Goal: Task Accomplishment & Management: Use online tool/utility

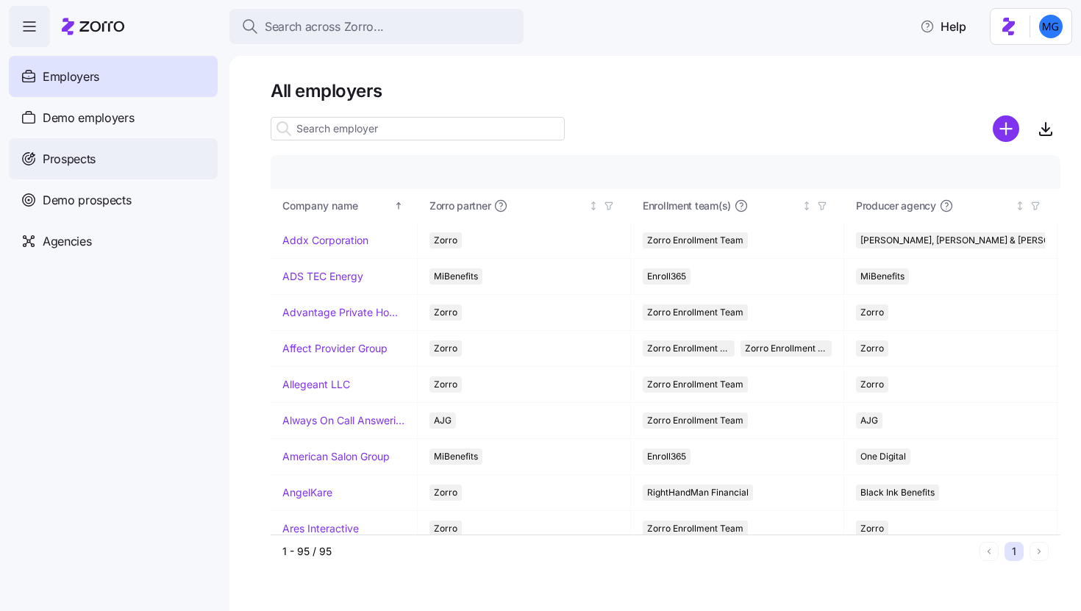
click at [170, 160] on div "Prospects" at bounding box center [113, 158] width 209 height 41
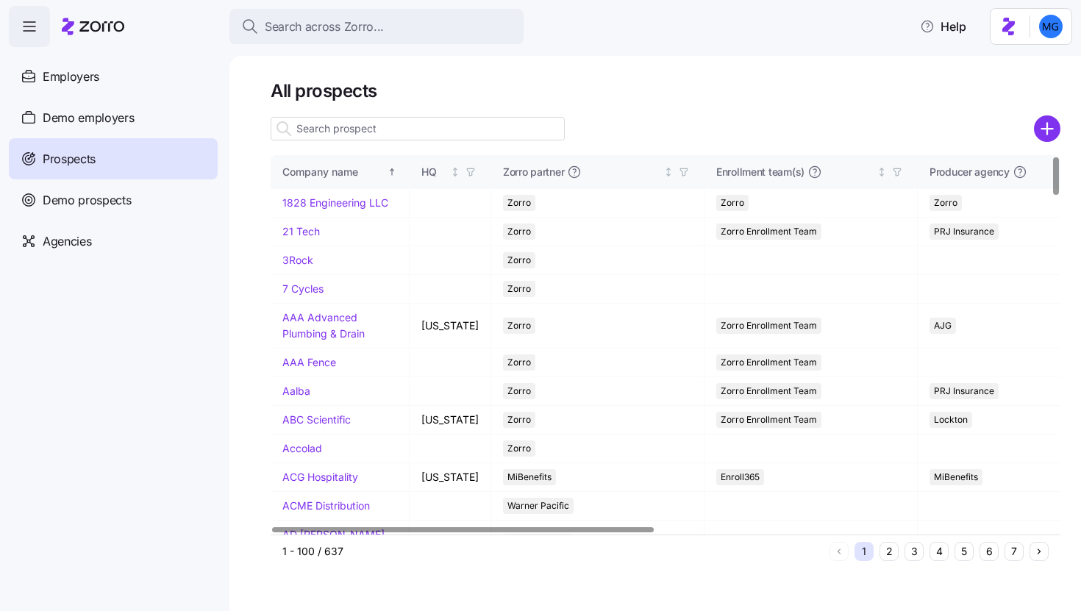
click at [355, 137] on input at bounding box center [418, 129] width 294 height 24
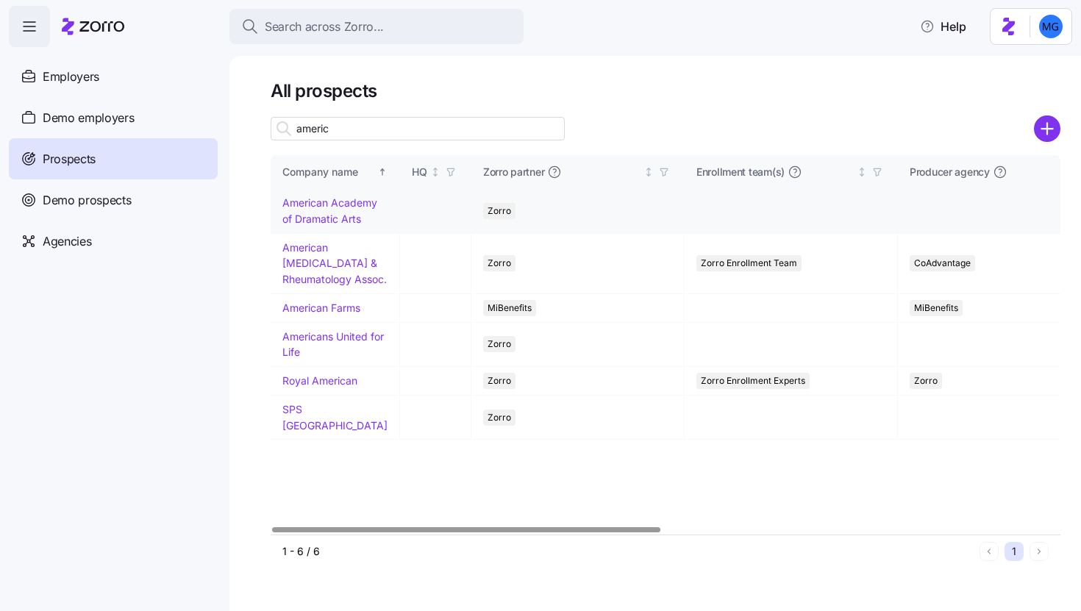
type input "americ"
click at [321, 225] on link "American Academy of Dramatic Arts" at bounding box center [329, 210] width 95 height 29
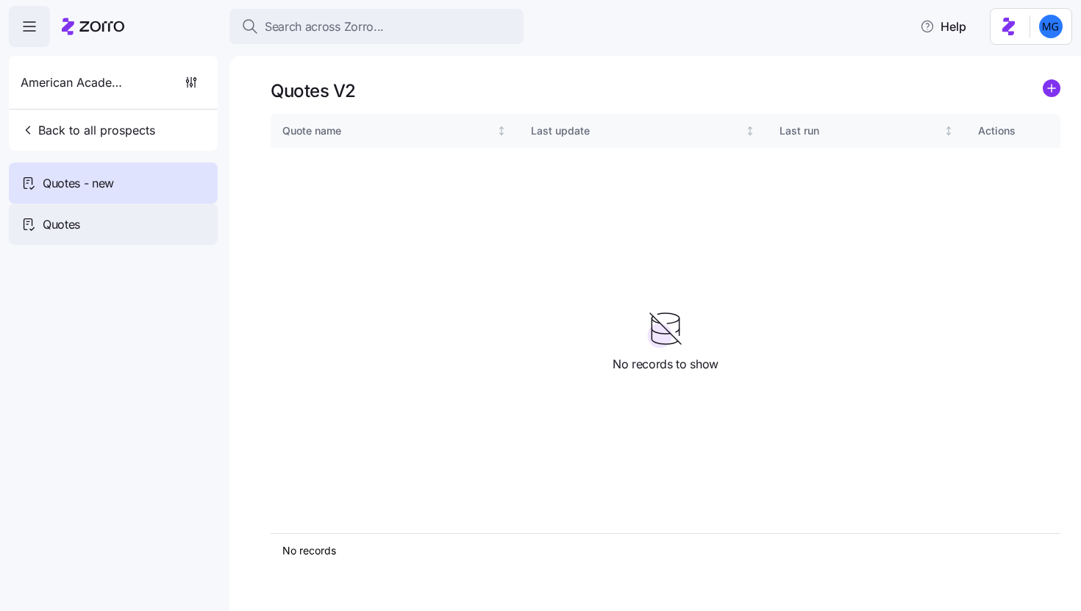
click at [139, 218] on div "Quotes" at bounding box center [113, 224] width 209 height 41
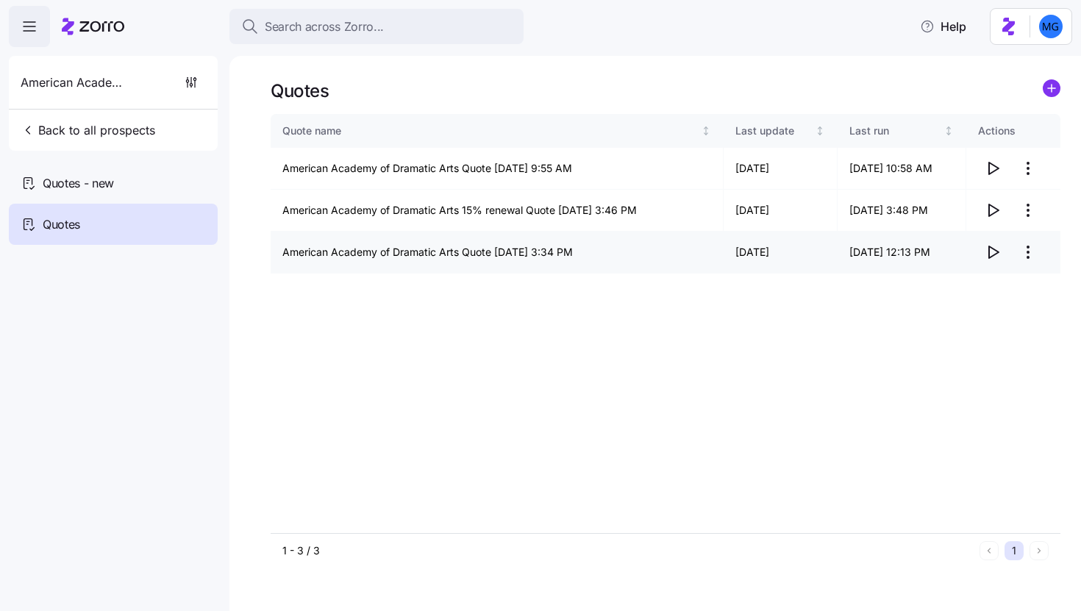
click at [992, 252] on icon "button" at bounding box center [993, 252] width 18 height 18
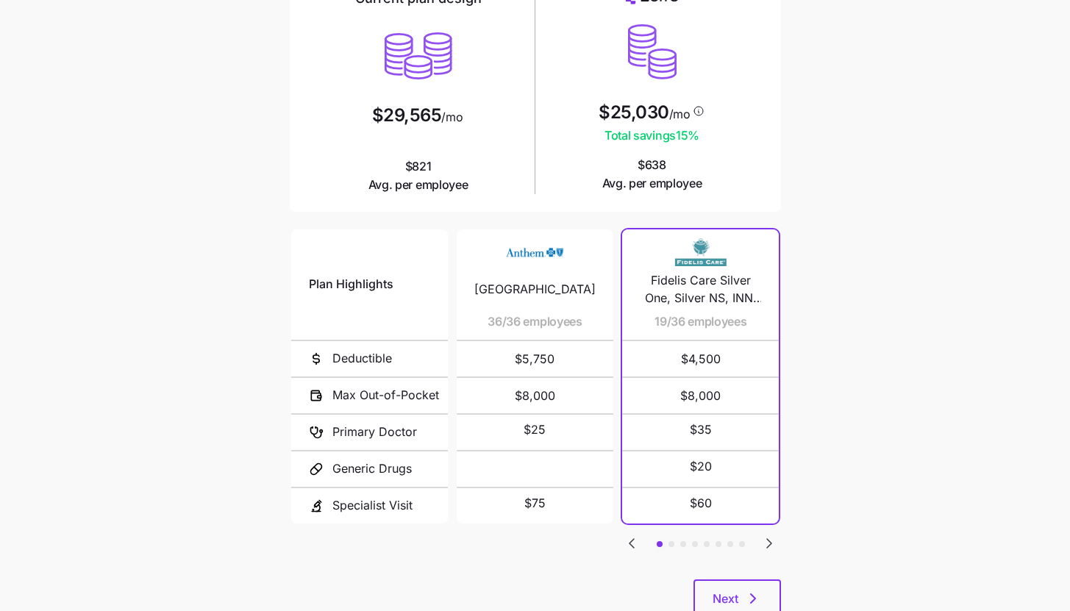
scroll to position [191, 0]
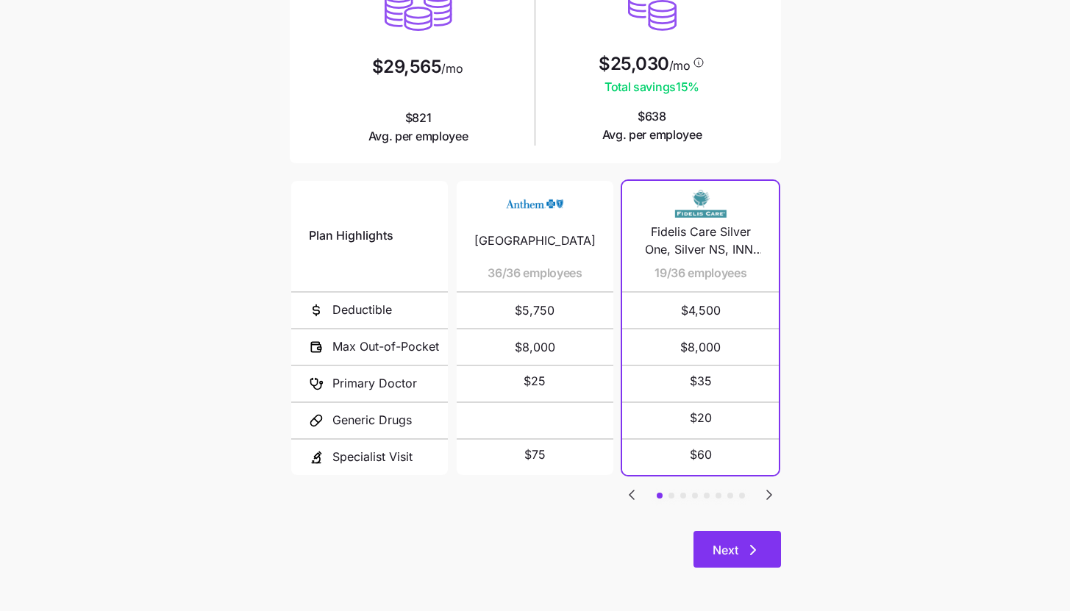
click at [772, 540] on button "Next" at bounding box center [737, 549] width 88 height 37
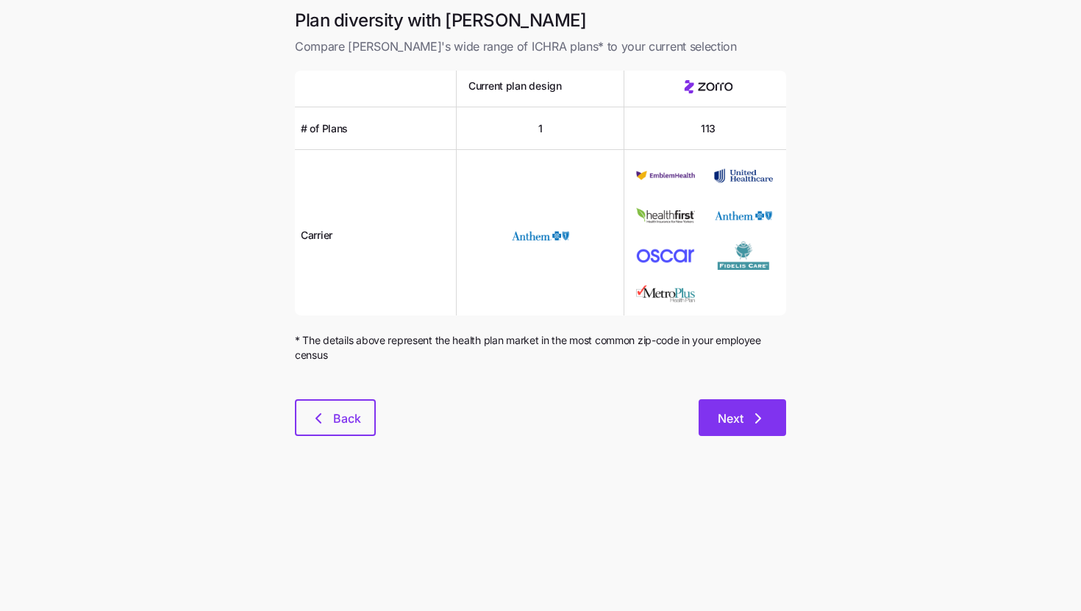
click at [760, 425] on icon "button" at bounding box center [758, 419] width 18 height 18
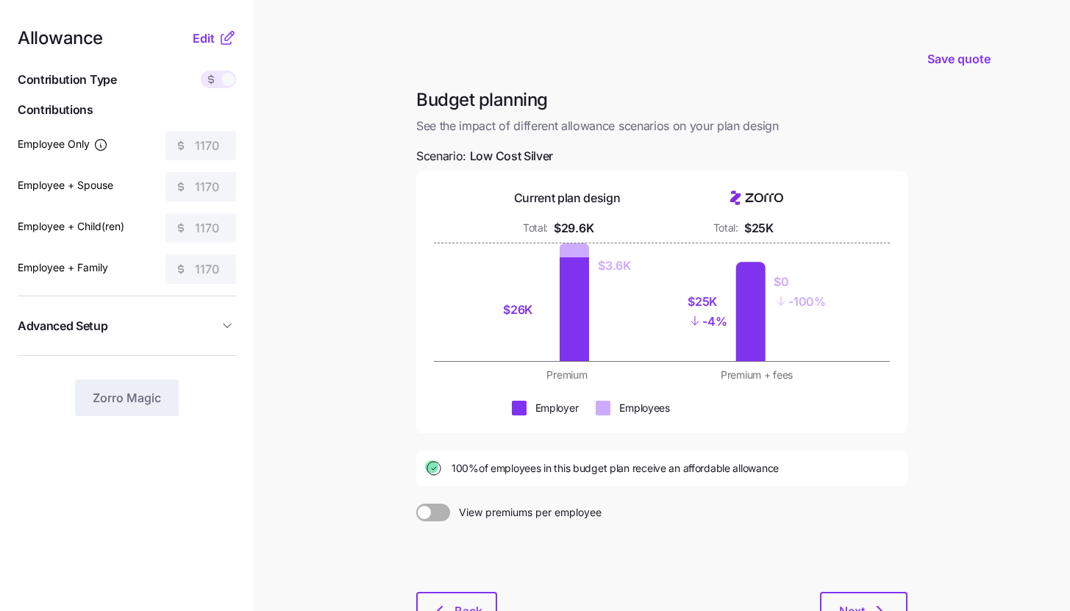
click at [191, 33] on div "Allowance Edit" at bounding box center [127, 38] width 218 height 18
click at [201, 33] on span "Edit" at bounding box center [204, 38] width 22 height 18
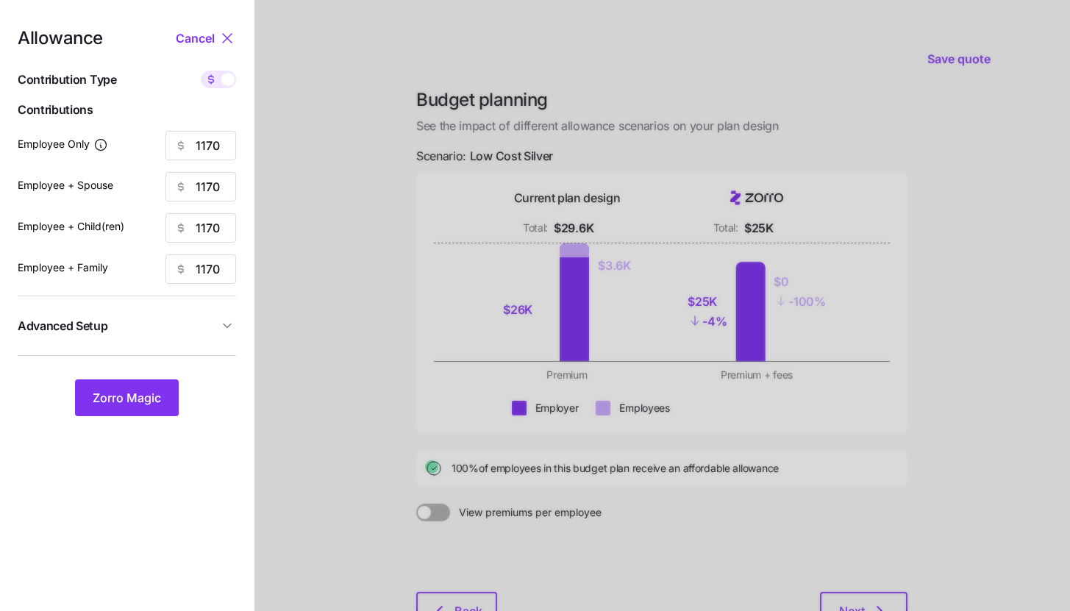
click at [219, 74] on span at bounding box center [211, 80] width 21 height 18
click at [201, 71] on input "checkbox" at bounding box center [201, 71] width 0 height 0
type input "168"
type input "84"
type input "82"
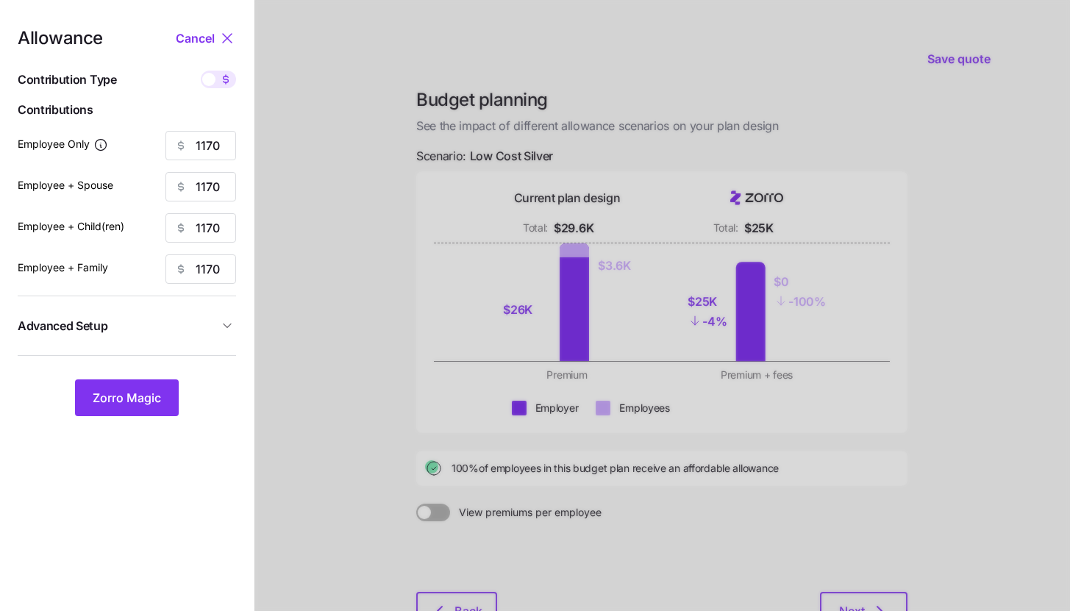
type input "55"
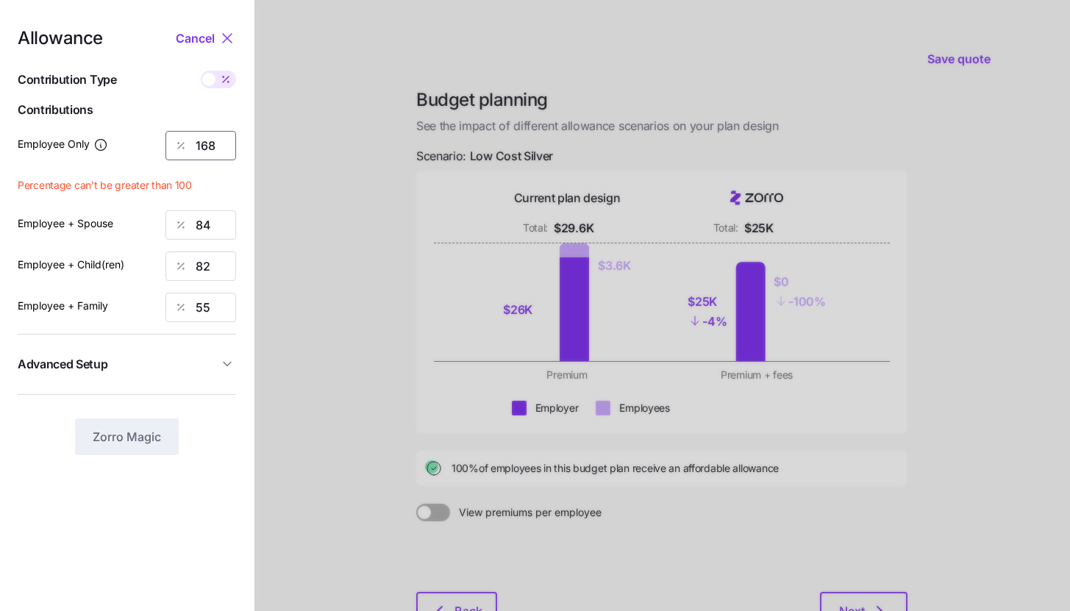
click at [218, 141] on input "168" at bounding box center [200, 145] width 71 height 29
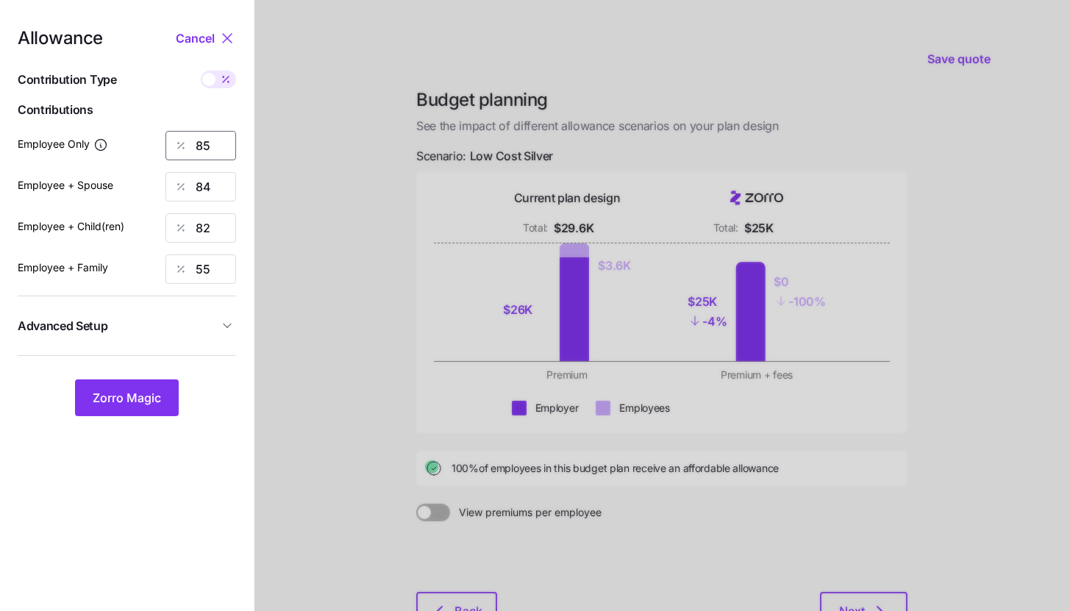
type input "85"
click at [170, 308] on button "Advanced Setup" at bounding box center [127, 326] width 218 height 36
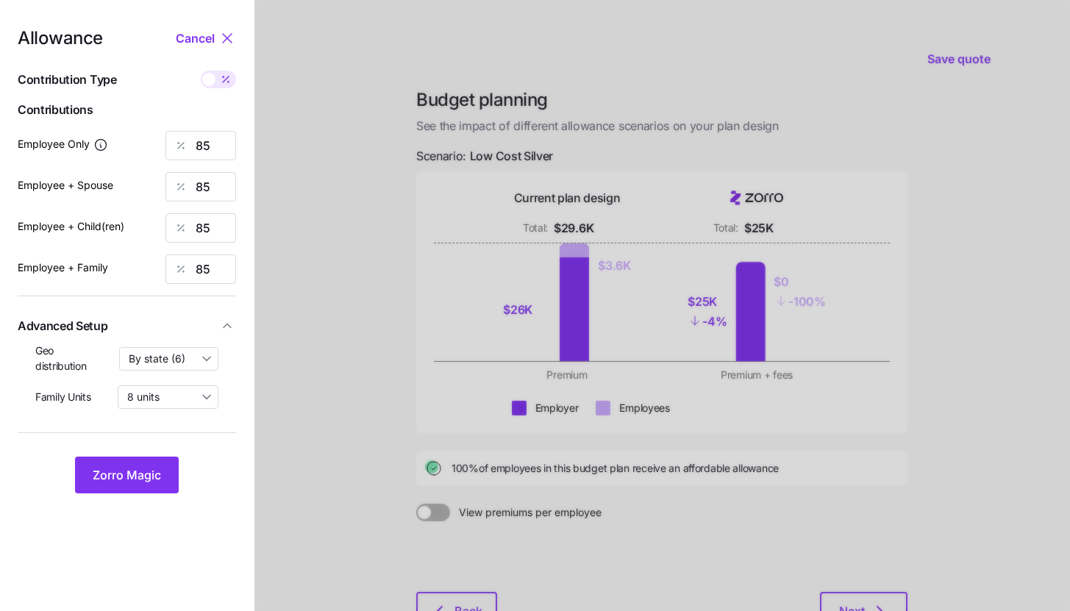
click at [162, 451] on div "Allowance Cancel Contribution Type Use classes Contributions Employee Only 85 E…" at bounding box center [127, 261] width 218 height 464
click at [164, 464] on button "Zorro Magic" at bounding box center [127, 475] width 104 height 37
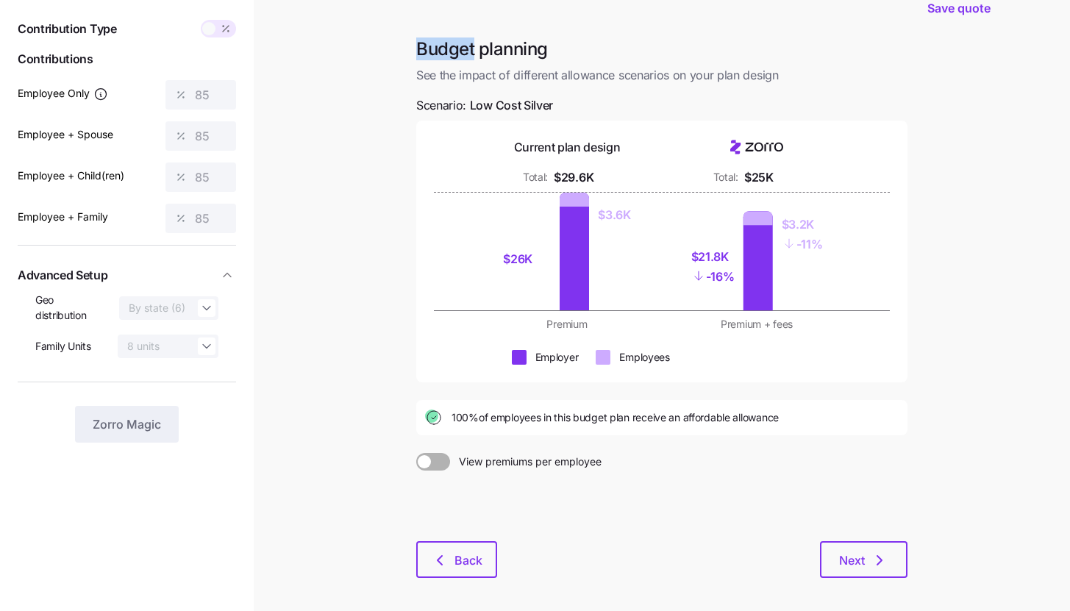
scroll to position [112, 0]
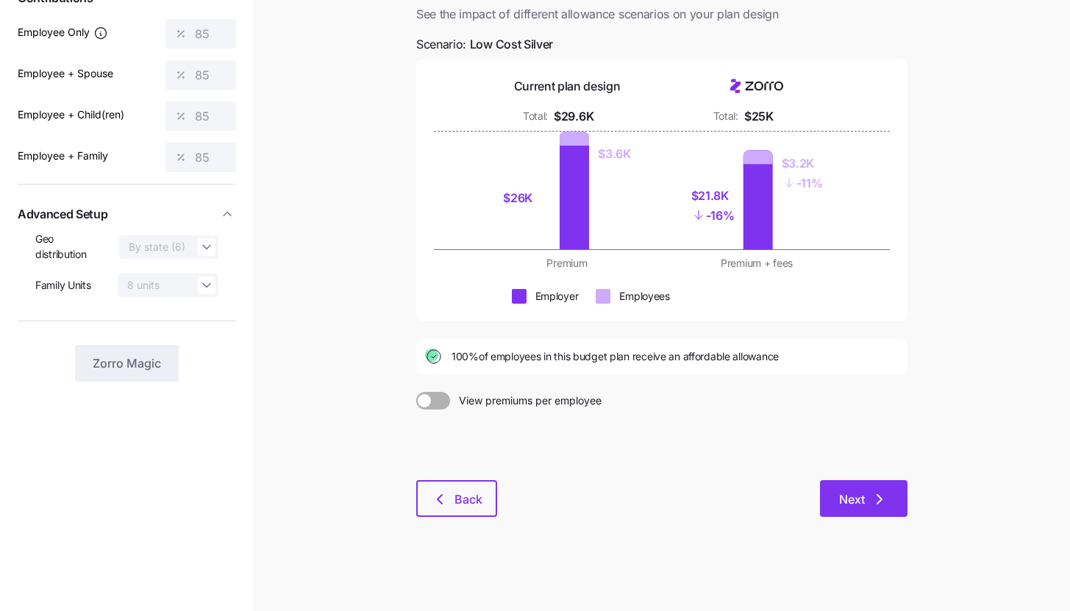
click at [879, 493] on icon "button" at bounding box center [880, 499] width 18 height 18
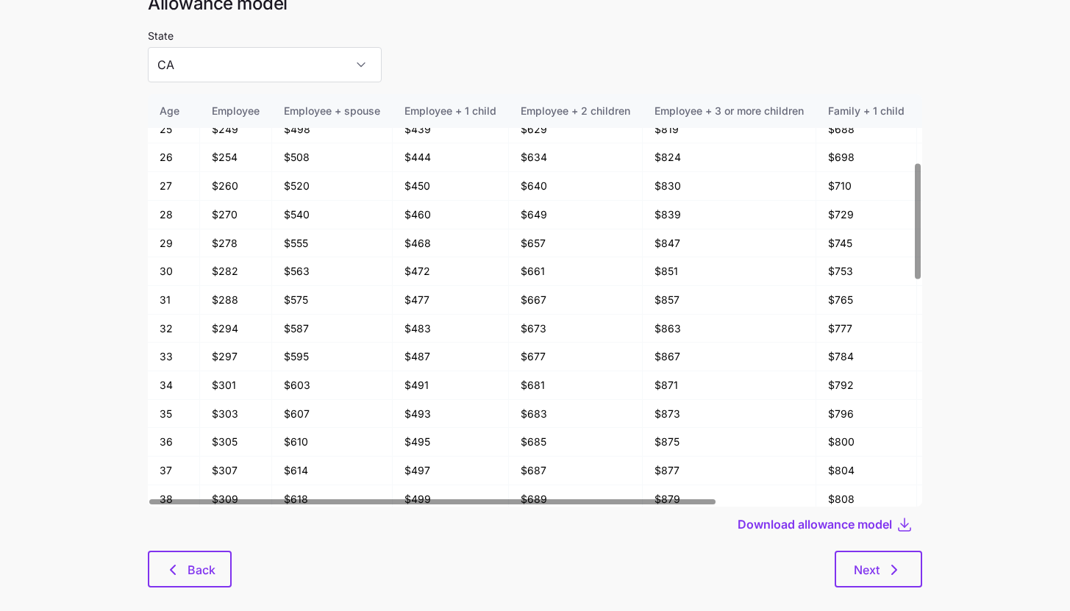
scroll to position [79, 0]
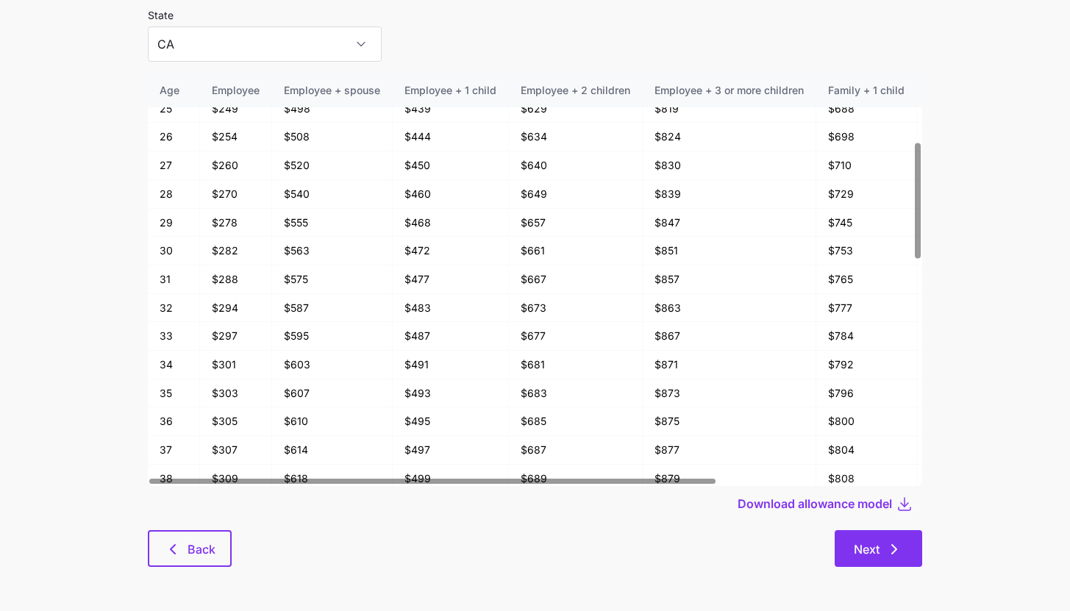
click at [910, 544] on button "Next" at bounding box center [879, 548] width 88 height 37
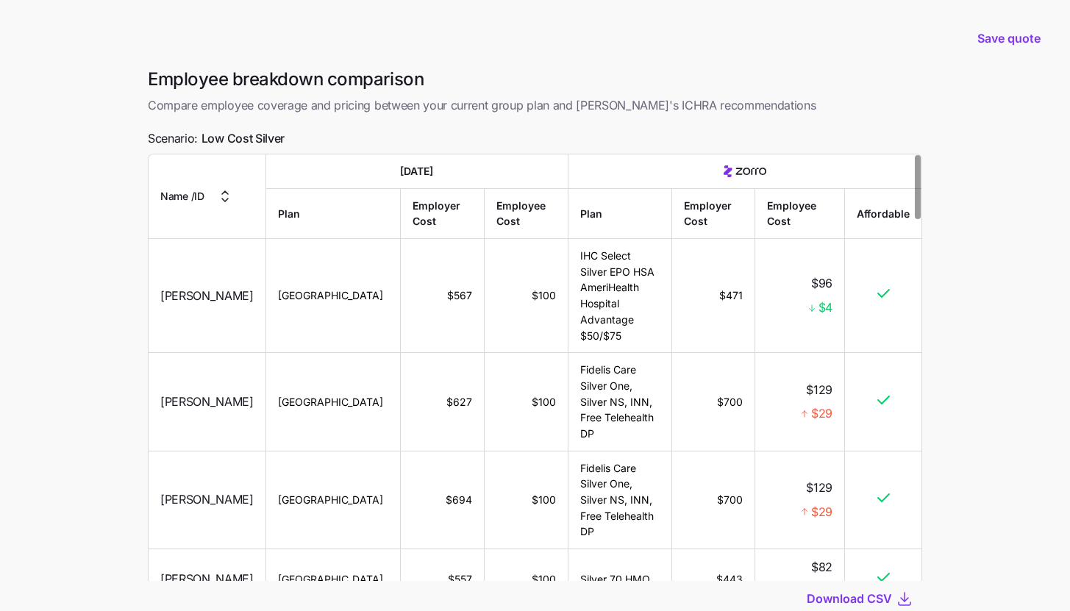
scroll to position [104, 0]
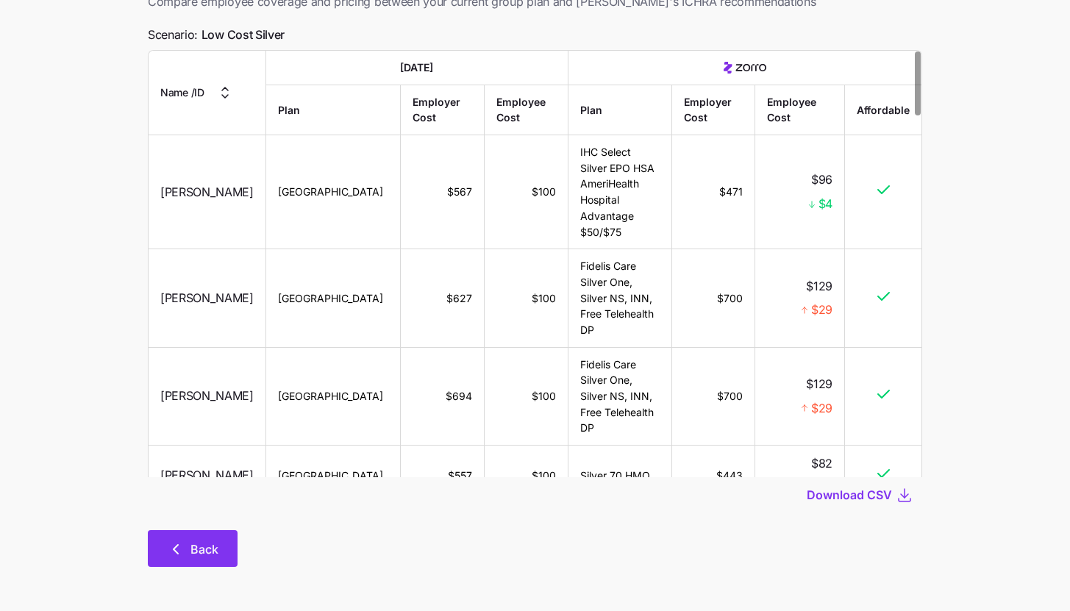
click at [178, 547] on icon "button" at bounding box center [176, 549] width 18 height 18
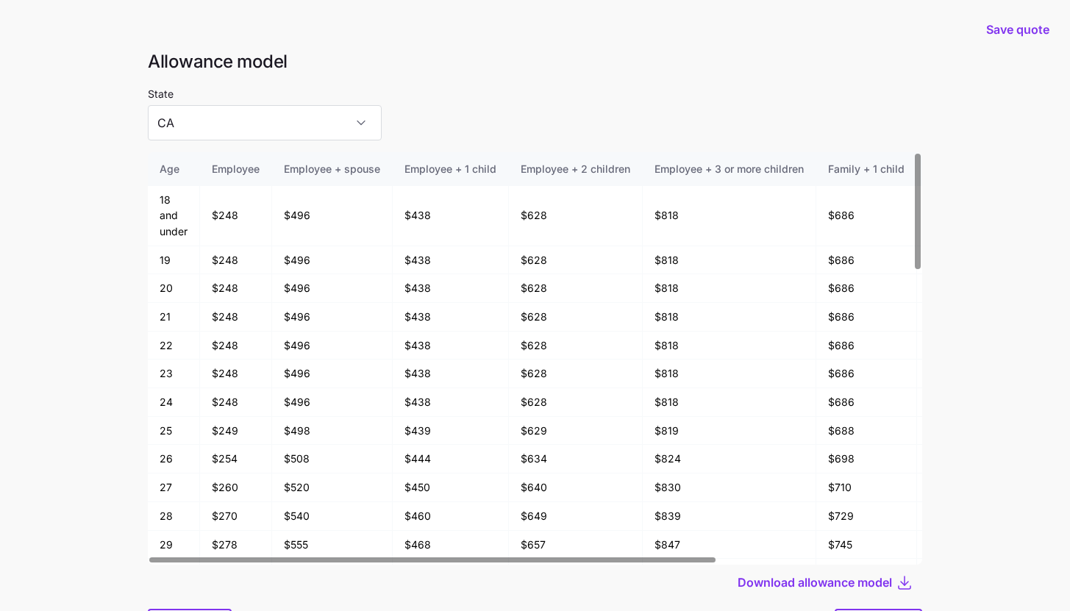
scroll to position [79, 0]
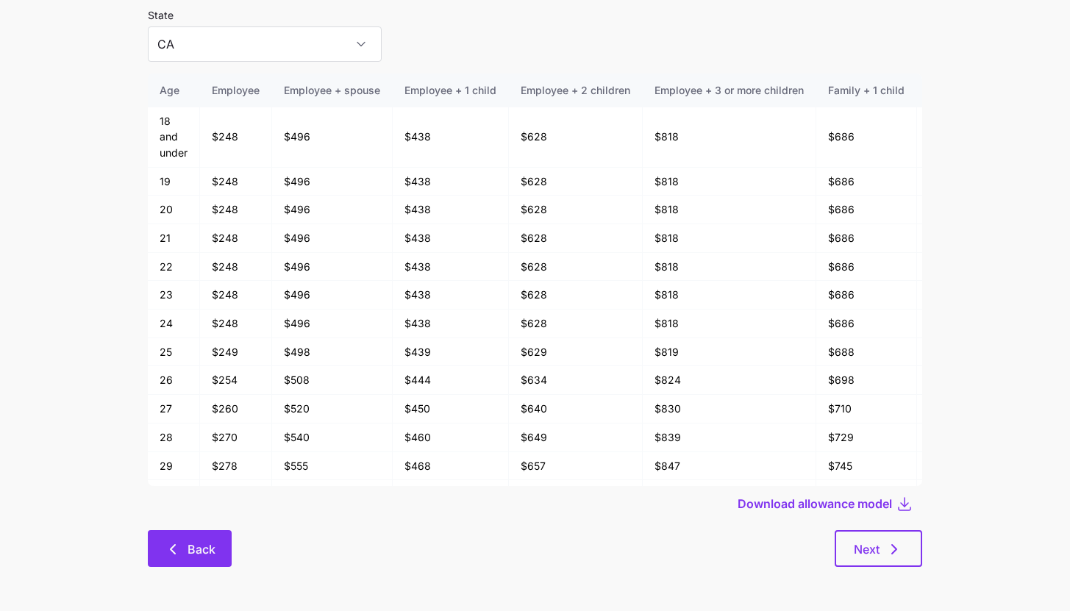
click at [165, 548] on icon "button" at bounding box center [173, 549] width 18 height 18
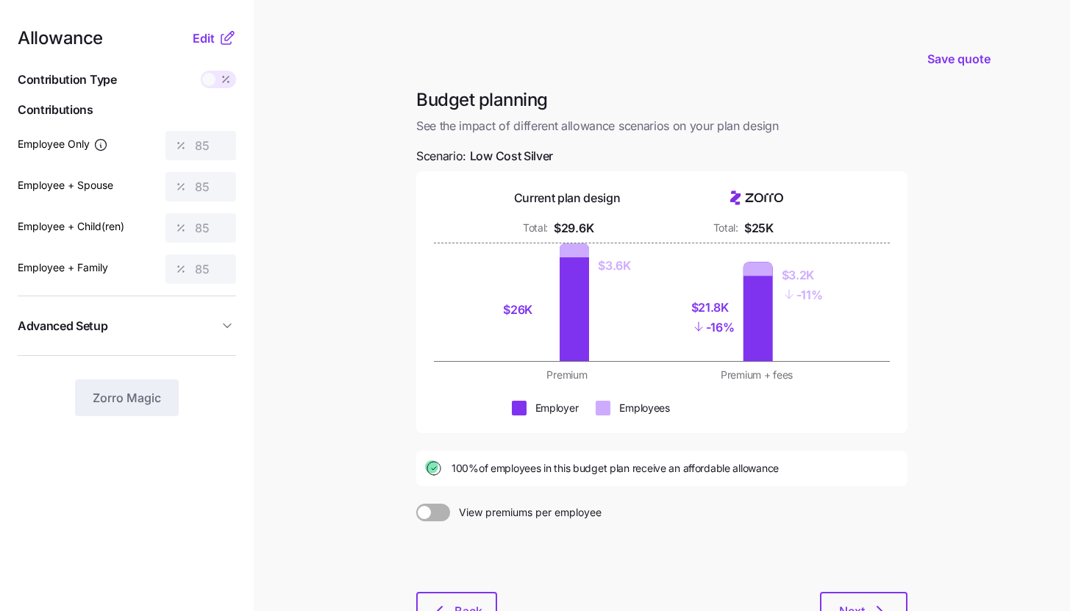
click at [231, 43] on icon at bounding box center [227, 38] width 18 height 18
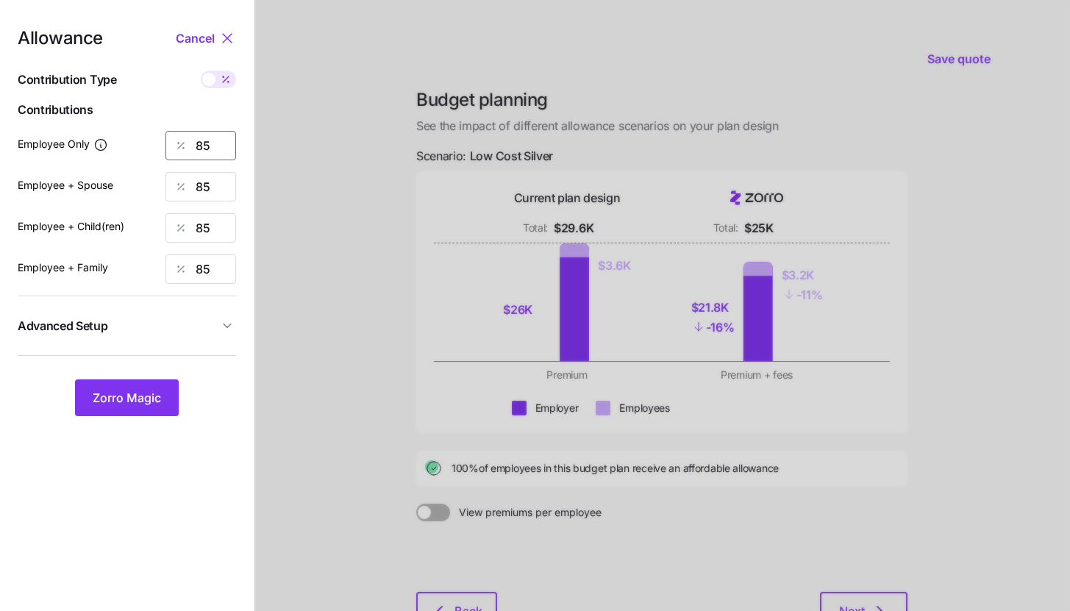
click at [219, 149] on input "85" at bounding box center [200, 145] width 71 height 29
type input "90"
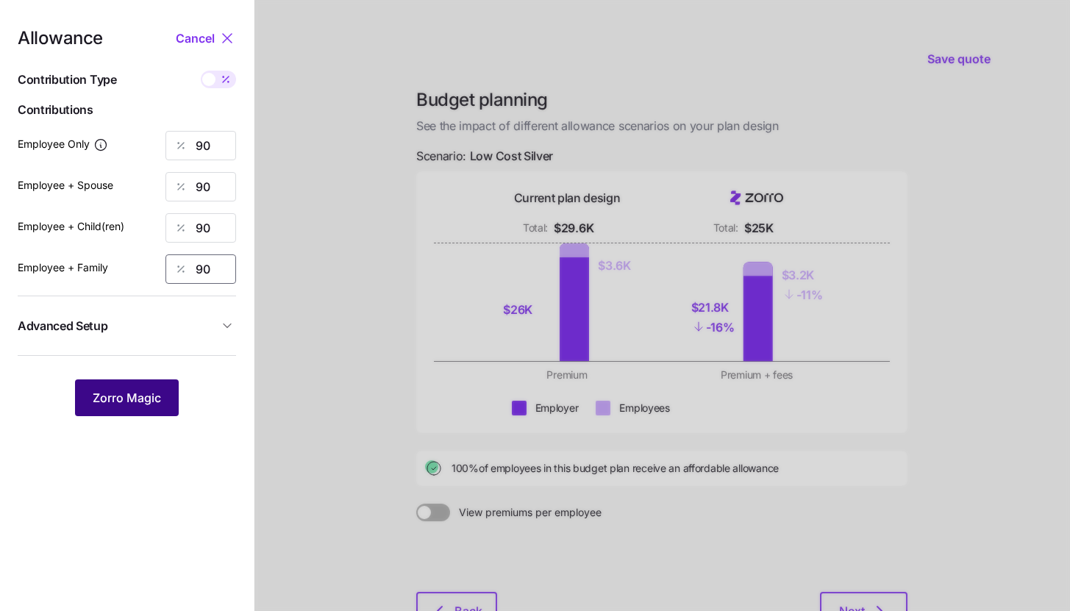
type input "90"
click at [146, 396] on span "Zorro Magic" at bounding box center [127, 398] width 68 height 18
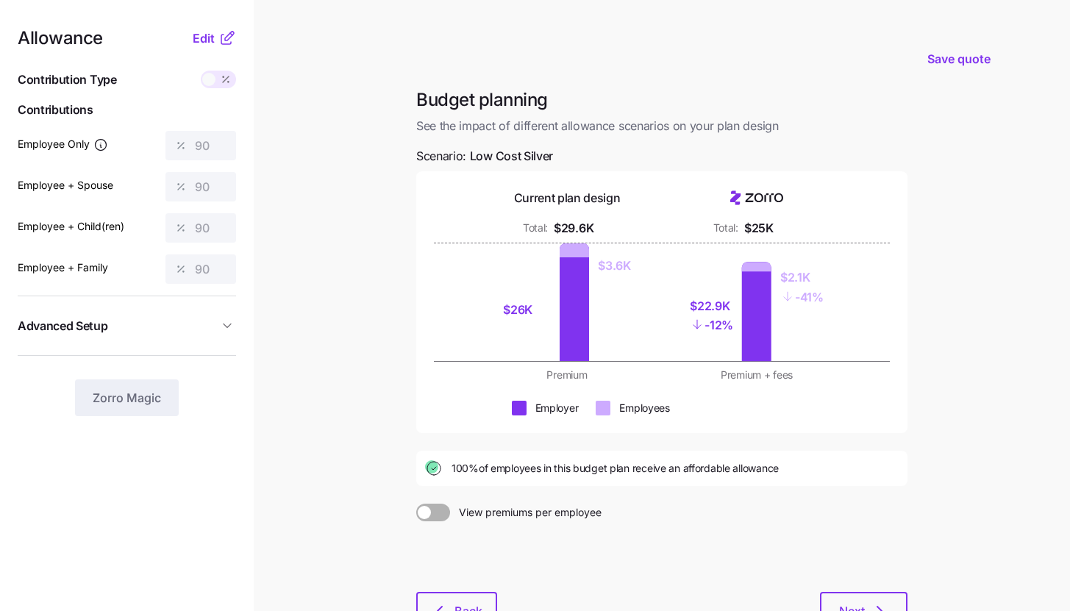
scroll to position [112, 0]
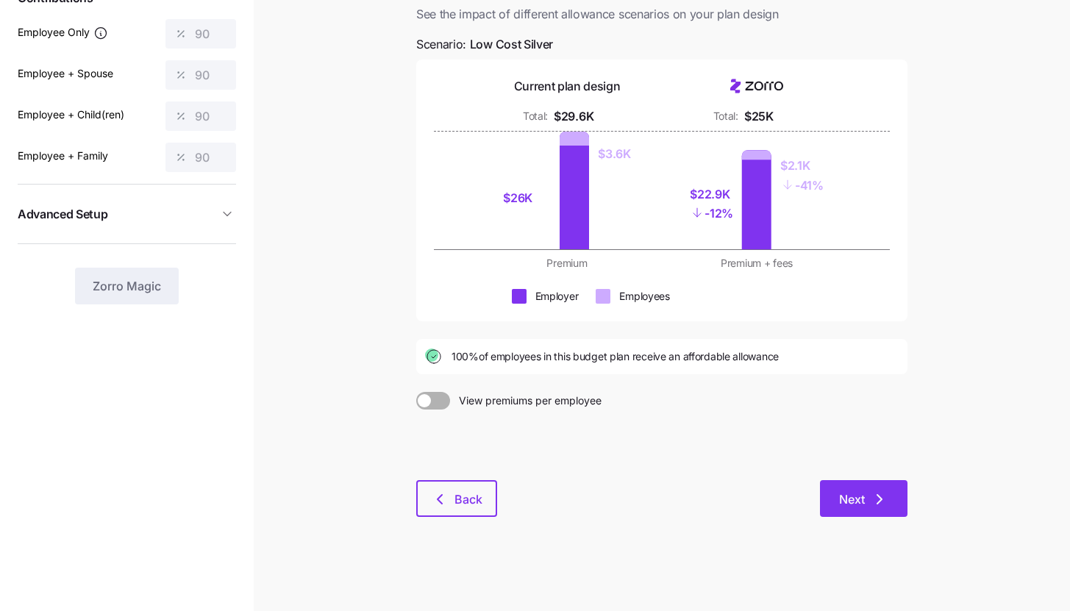
click at [852, 489] on button "Next" at bounding box center [864, 498] width 88 height 37
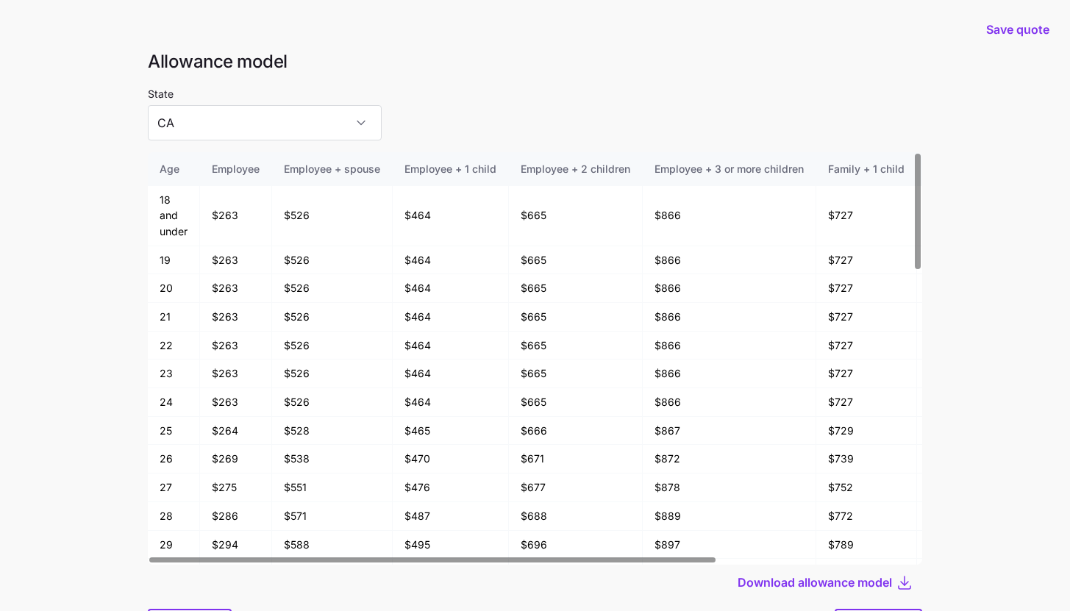
scroll to position [79, 0]
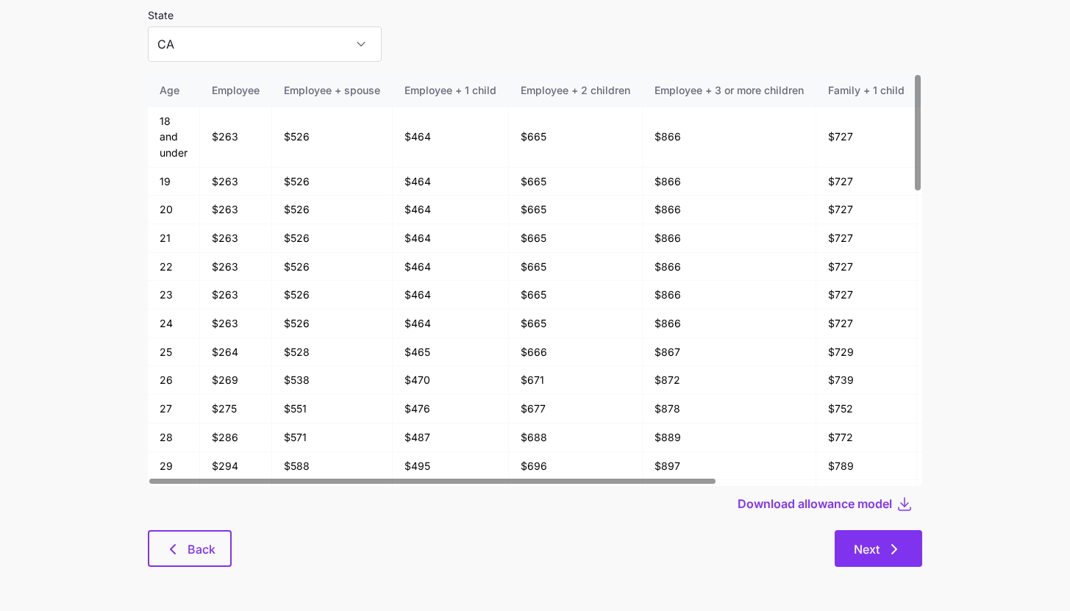
click at [917, 531] on button "Next" at bounding box center [879, 548] width 88 height 37
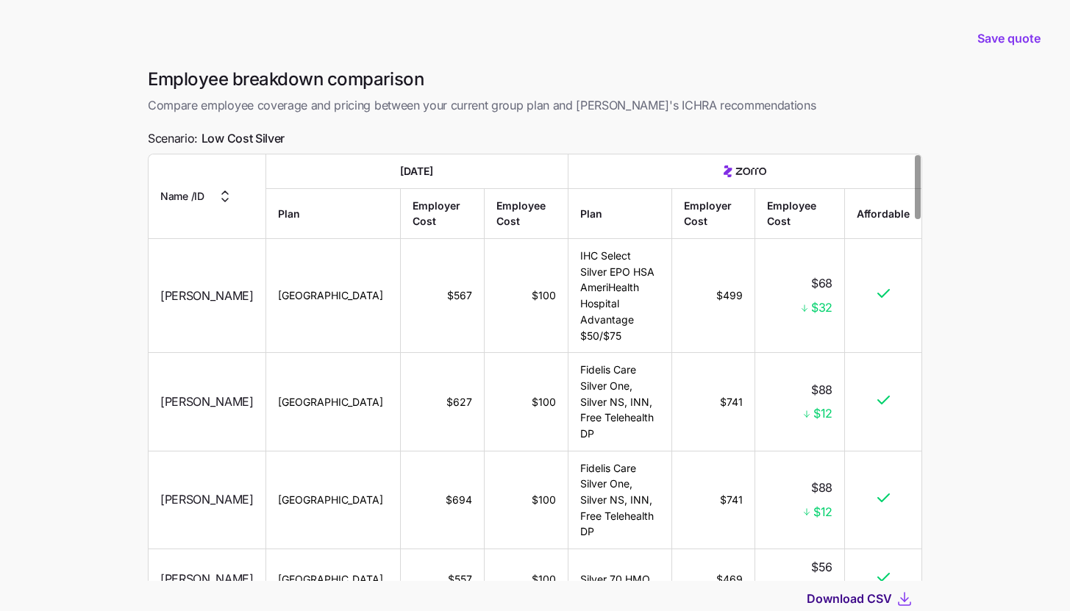
click at [845, 601] on span "Download CSV" at bounding box center [849, 599] width 85 height 18
click at [790, 28] on div "Save quote" at bounding box center [535, 38] width 1052 height 59
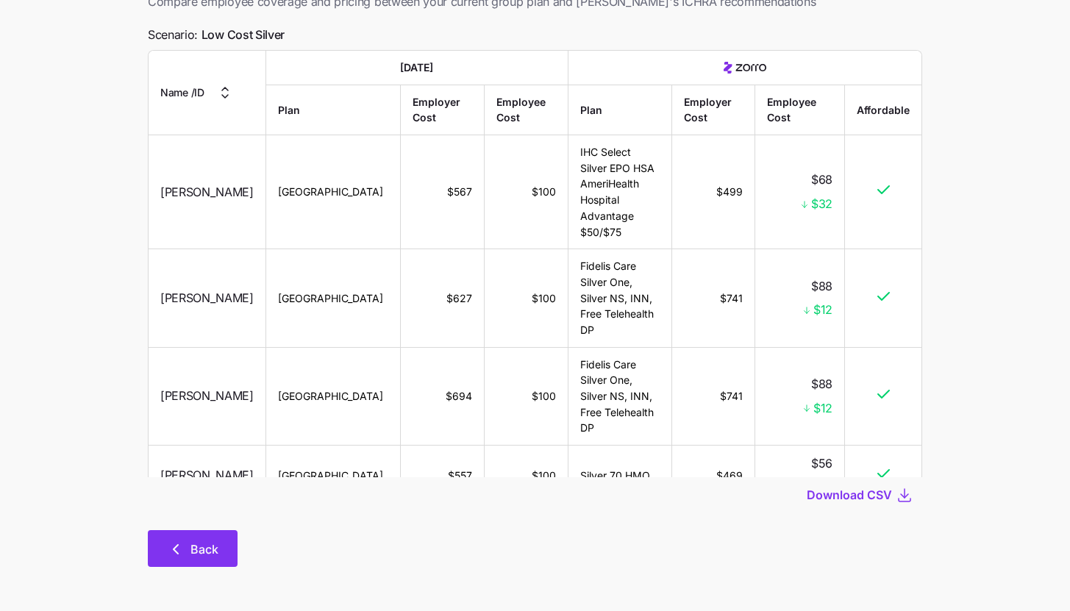
click at [180, 562] on button "Back" at bounding box center [193, 548] width 90 height 37
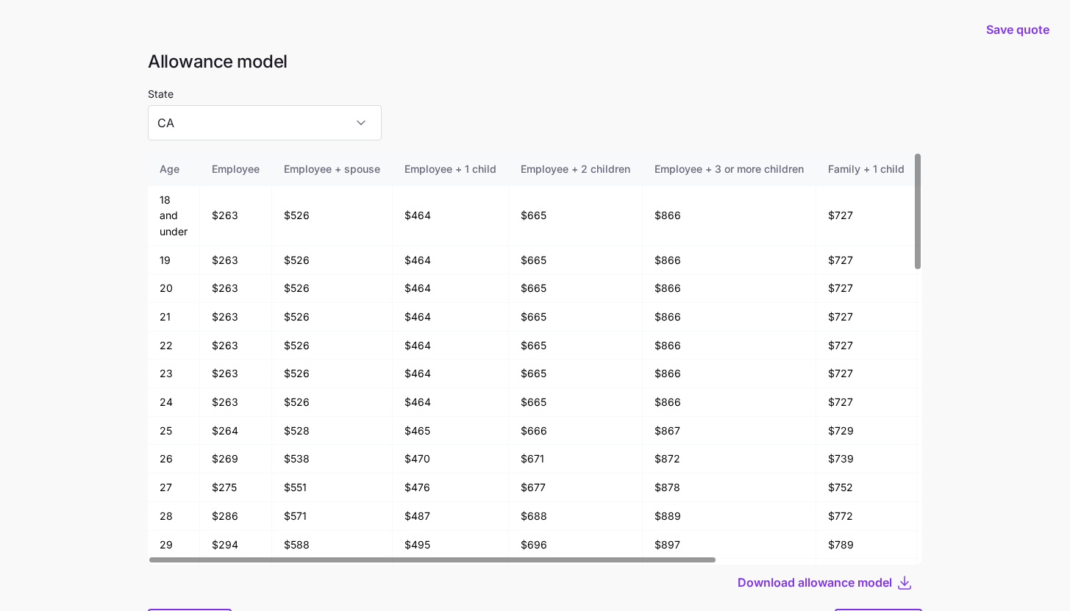
scroll to position [79, 0]
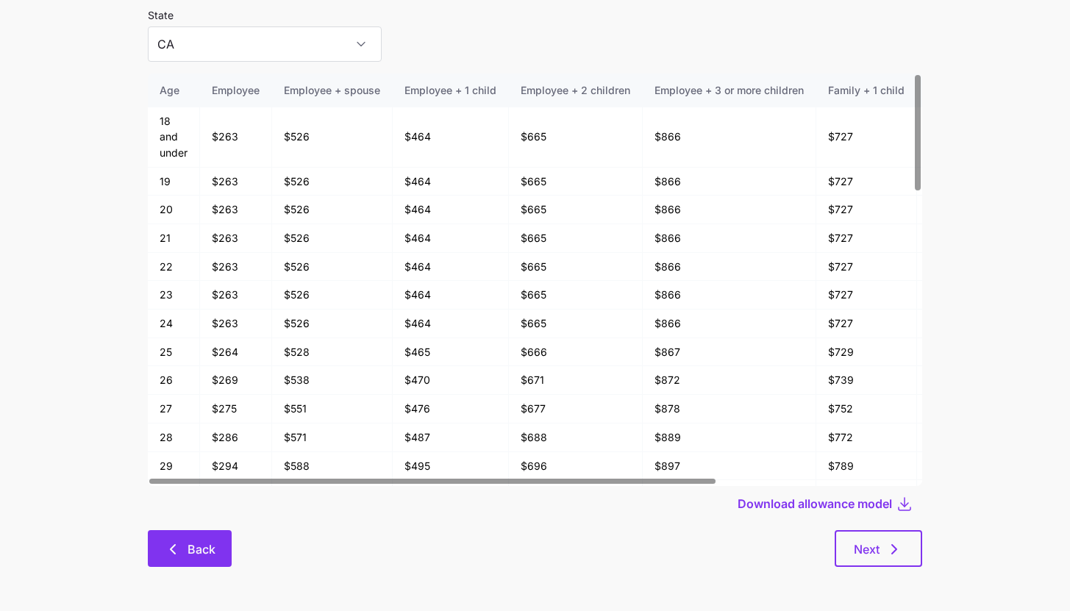
click at [189, 532] on button "Back" at bounding box center [190, 548] width 84 height 37
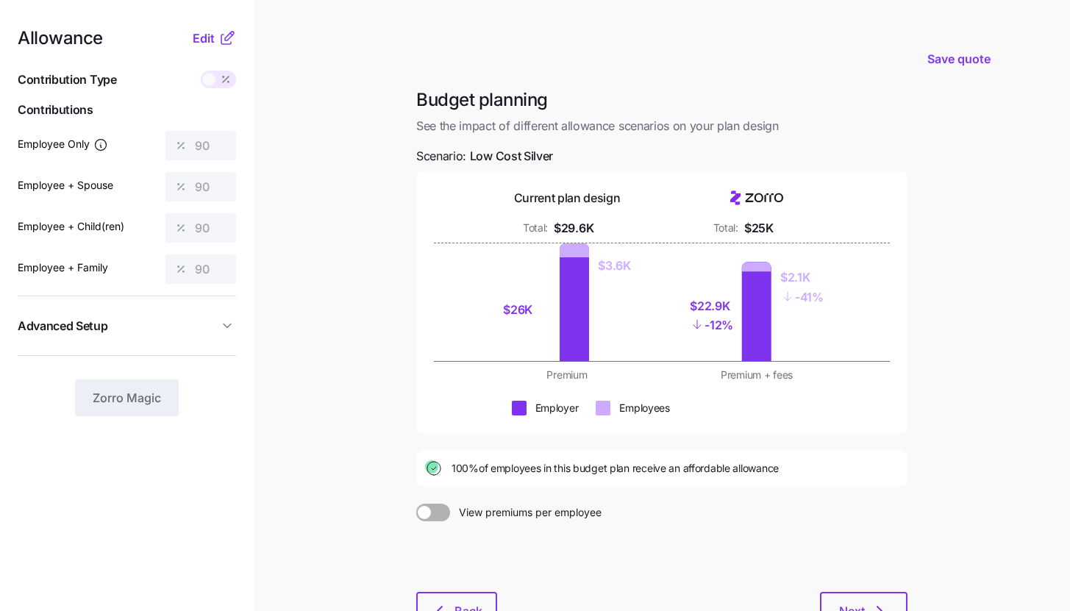
click at [430, 590] on div at bounding box center [661, 556] width 491 height 71
click at [430, 596] on button "Back" at bounding box center [456, 610] width 81 height 37
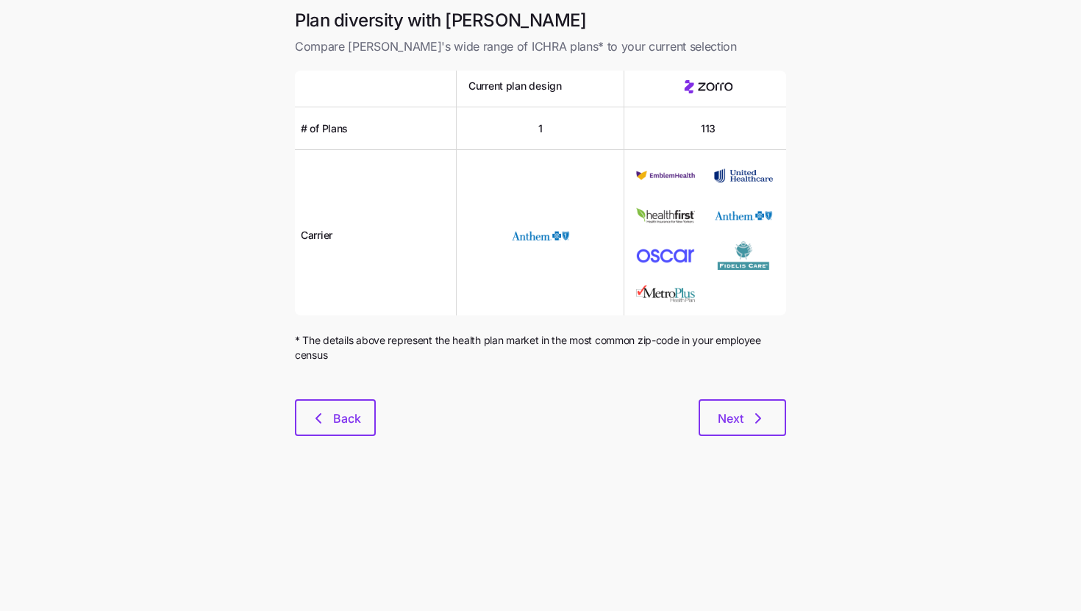
click at [321, 438] on div "Plan diversity with Zorro Compare [PERSON_NAME]'s wide range of ICHRA plans* to…" at bounding box center [540, 231] width 515 height 445
click at [327, 426] on icon "button" at bounding box center [319, 419] width 18 height 18
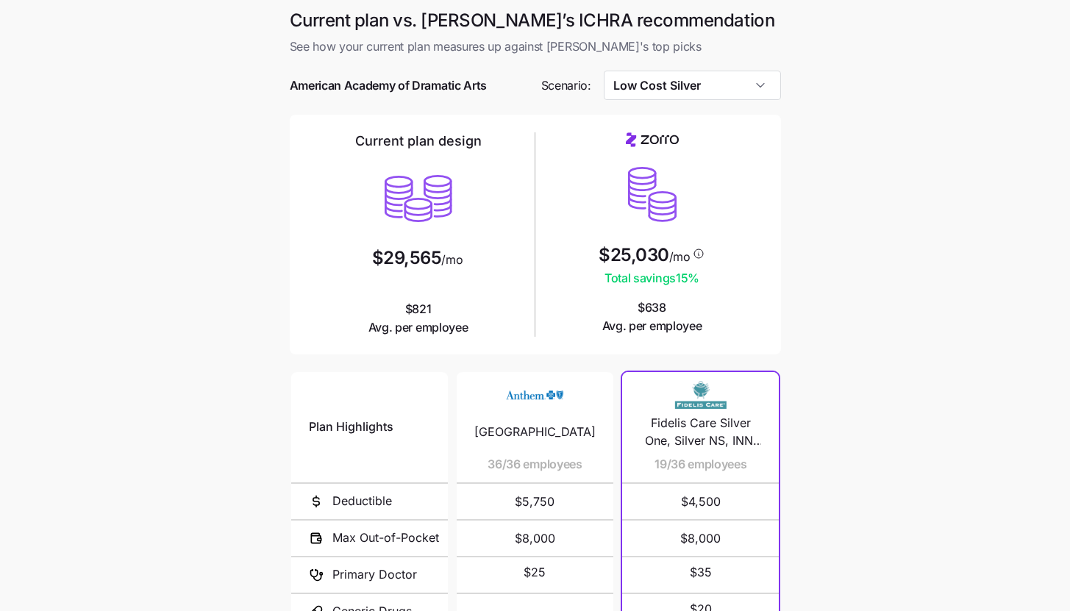
scroll to position [191, 0]
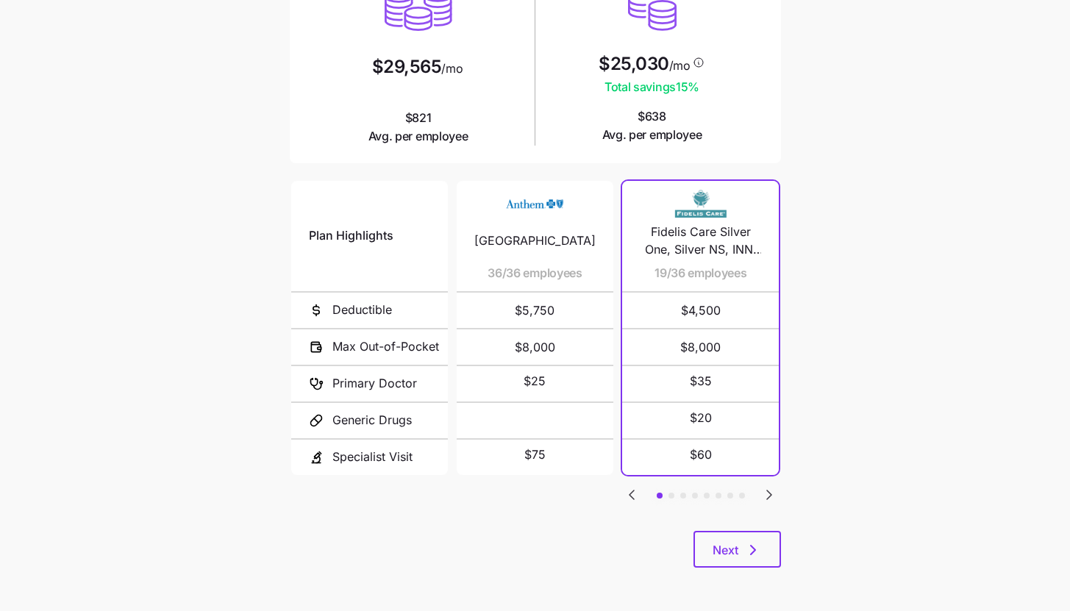
click at [773, 490] on icon "Go to next slide" at bounding box center [769, 495] width 18 height 18
click at [629, 486] on icon "Go to previous slide" at bounding box center [632, 495] width 18 height 18
